Goal: Task Accomplishment & Management: Use online tool/utility

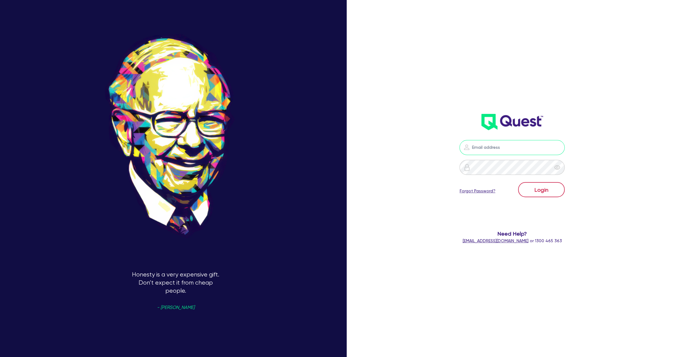
type input "[PERSON_NAME][EMAIL_ADDRESS][DOMAIN_NAME]"
click at [553, 189] on button "Login" at bounding box center [541, 189] width 47 height 15
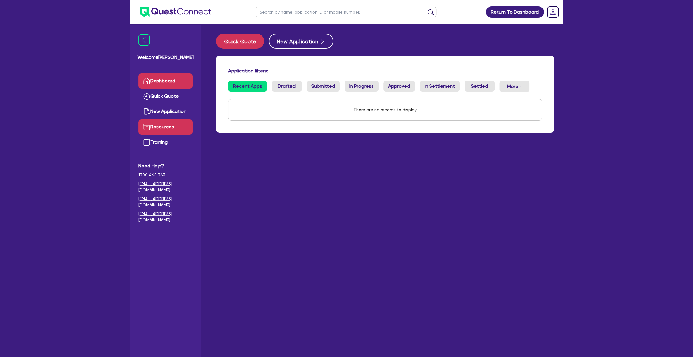
click at [168, 127] on link "Resources" at bounding box center [165, 126] width 54 height 15
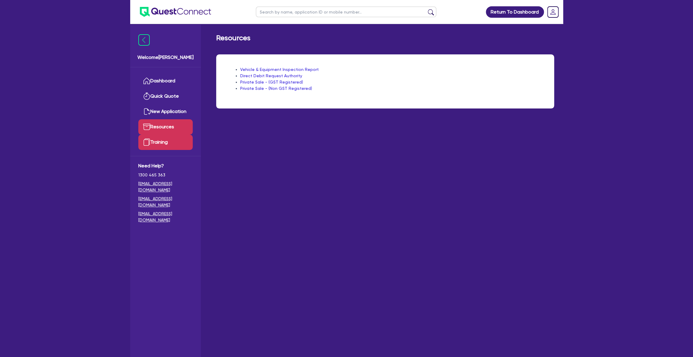
click at [160, 146] on link "Training" at bounding box center [165, 142] width 54 height 15
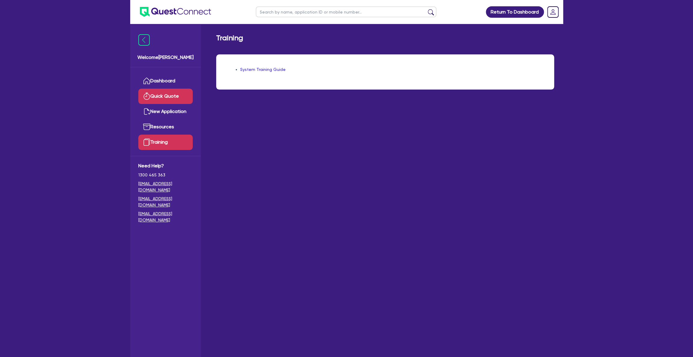
click at [164, 101] on link "Quick Quote" at bounding box center [165, 96] width 54 height 15
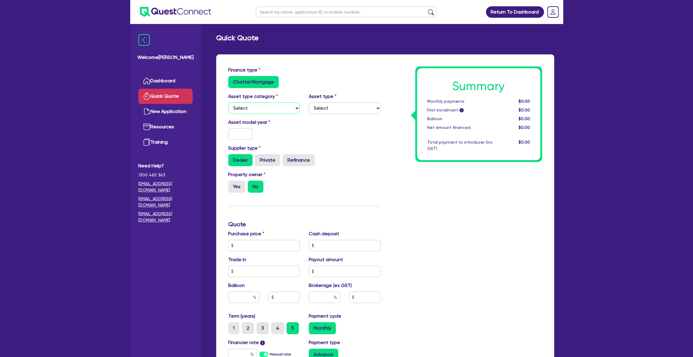
click at [280, 109] on select "Select Cars and light trucks Primary assets Secondary assets Tertiary assets" at bounding box center [264, 108] width 72 height 11
select select "CARS_AND_LIGHT_TRUCKS"
click at [228, 103] on select "Select Cars and light trucks Primary assets Secondary assets Tertiary assets" at bounding box center [264, 108] width 72 height 11
click at [340, 105] on select "Select Passenger vehicles Vans and utes Light trucks up to 4.5 tonne" at bounding box center [345, 108] width 72 height 11
select select "LIGHT_TRUCKS"
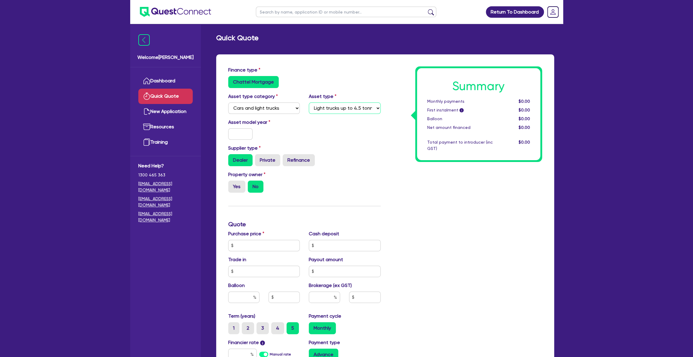
click at [309, 103] on select "Select Passenger vehicles Vans and utes Light trucks up to 4.5 tonne" at bounding box center [345, 108] width 72 height 11
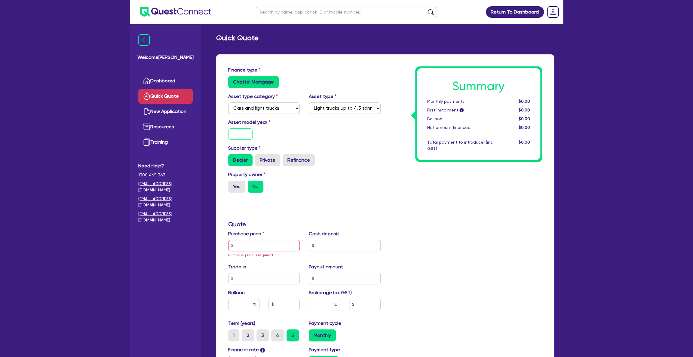
click at [248, 134] on input "text" at bounding box center [240, 133] width 25 height 11
type input "2005"
click at [300, 137] on div "Asset model year [DATE]" at bounding box center [264, 129] width 81 height 21
click at [267, 159] on label "Private" at bounding box center [267, 160] width 25 height 12
click at [259, 158] on input "Private" at bounding box center [257, 156] width 4 height 4
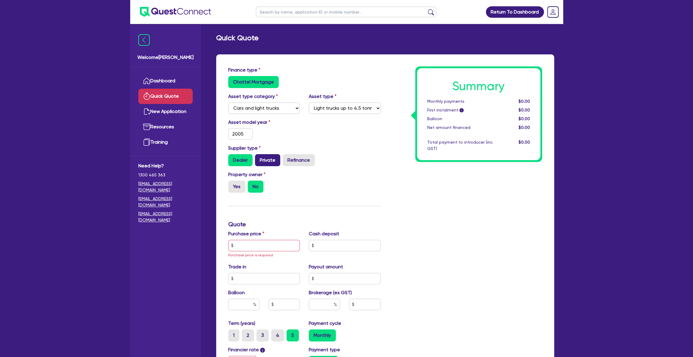
radio input "true"
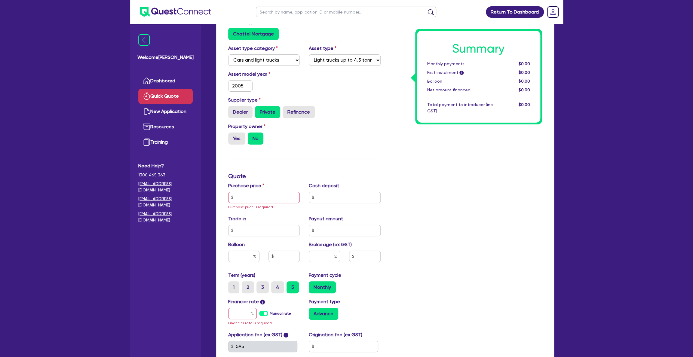
scroll to position [90, 0]
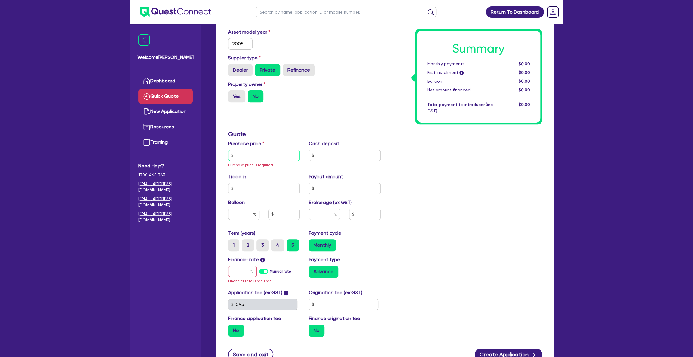
click at [250, 156] on input "text" at bounding box center [264, 155] width 72 height 11
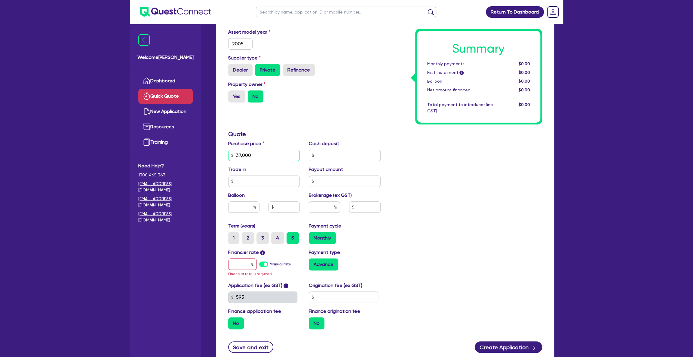
type input "37,000"
click at [323, 155] on input "text" at bounding box center [345, 155] width 72 height 11
type input "2,000"
click at [263, 180] on input "text" at bounding box center [264, 181] width 72 height 11
type input "0"
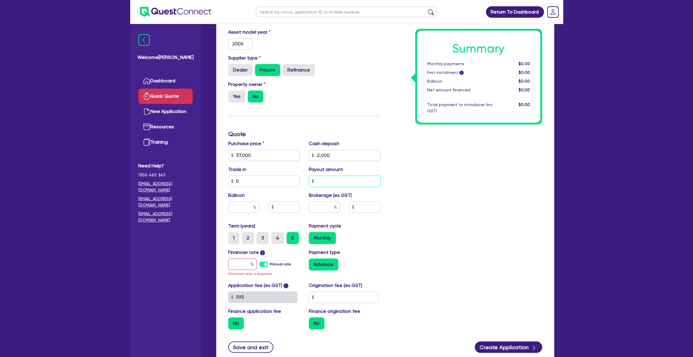
click at [338, 182] on input "text" at bounding box center [345, 181] width 72 height 11
type input "0"
click at [245, 206] on input "text" at bounding box center [243, 207] width 31 height 11
type input "0"
click at [319, 205] on input "text" at bounding box center [324, 207] width 31 height 11
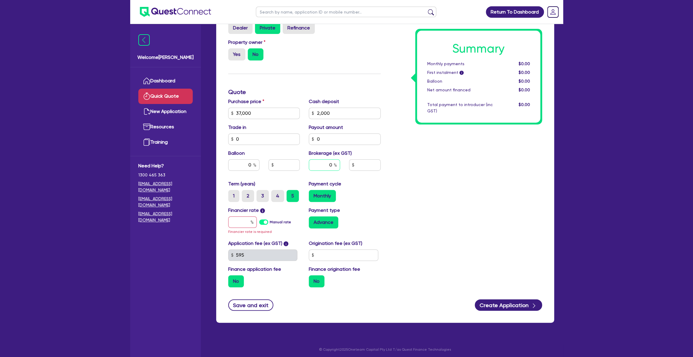
scroll to position [134, 0]
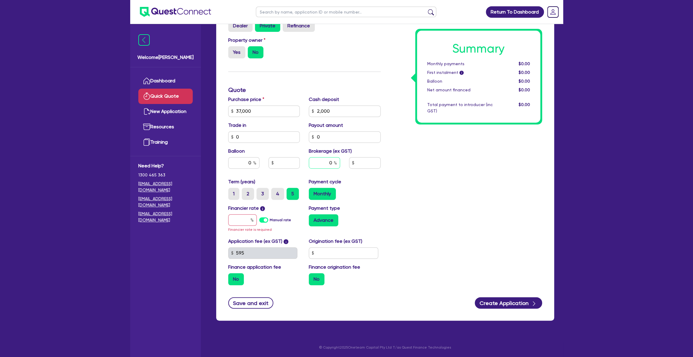
type input "0"
click at [246, 219] on input "text" at bounding box center [242, 219] width 29 height 11
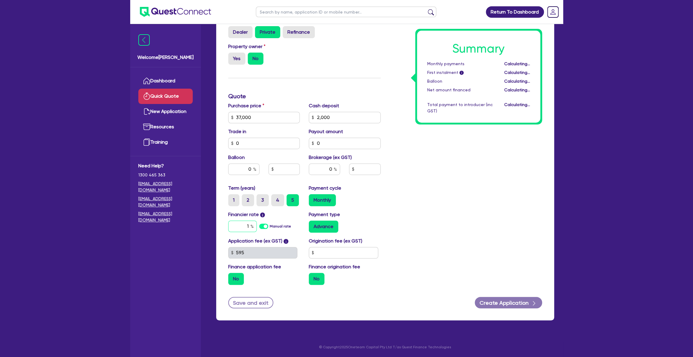
scroll to position [128, 0]
type input "18"
click at [459, 202] on div "Summary Monthly payments $597.79 First instalment i $1,252.29 Balloon $0.00 Net…" at bounding box center [466, 115] width 162 height 352
click at [333, 254] on input "text" at bounding box center [343, 253] width 69 height 11
type input "500"
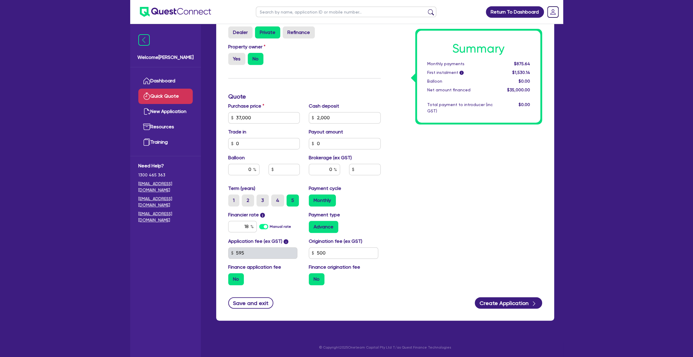
click at [447, 248] on div "Summary Monthly payments $875.64 First instalment i $1,530.14 Balloon $0.00 Net…" at bounding box center [466, 115] width 162 height 352
click at [316, 277] on label "No" at bounding box center [317, 279] width 16 height 12
click at [313, 277] on input "No" at bounding box center [311, 275] width 4 height 4
click at [313, 274] on label "No" at bounding box center [317, 279] width 16 height 12
click at [313, 274] on input "No" at bounding box center [311, 275] width 4 height 4
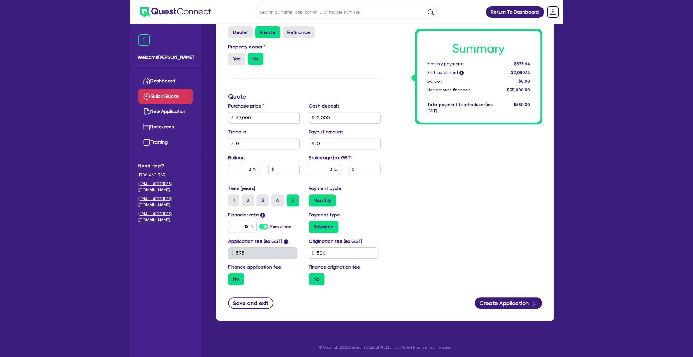
click at [238, 279] on label "No" at bounding box center [236, 279] width 16 height 12
click at [232, 277] on input "No" at bounding box center [230, 275] width 4 height 4
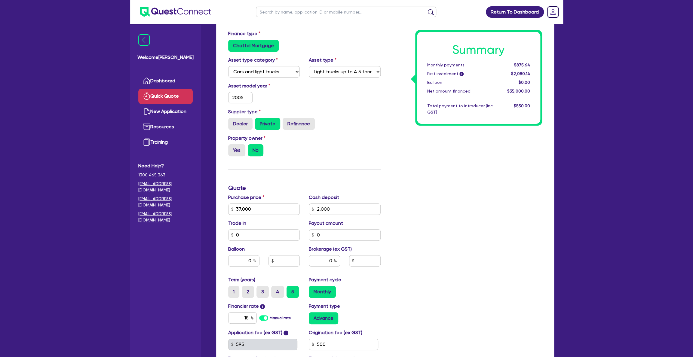
scroll to position [0, 0]
